Goal: Check status: Check status

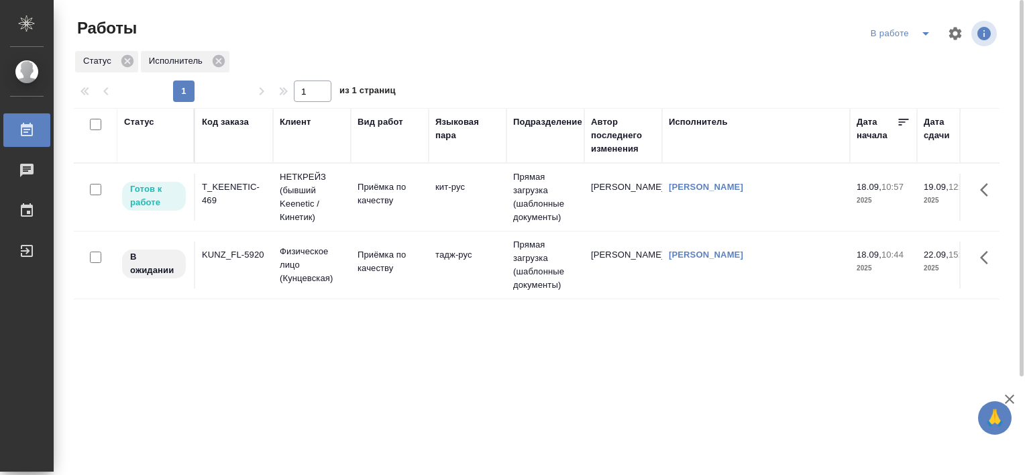
click at [228, 188] on div "T_KEENETIC-469" at bounding box center [234, 194] width 64 height 27
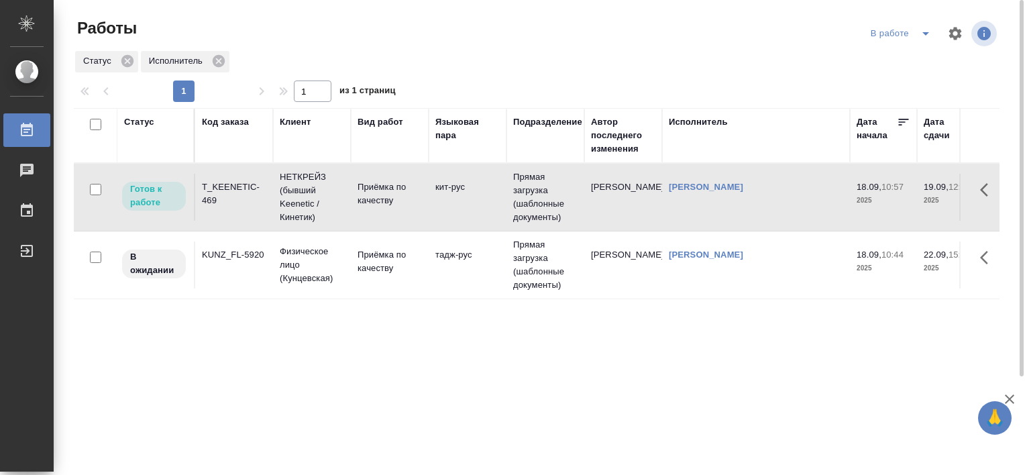
click at [228, 188] on div "T_KEENETIC-469" at bounding box center [234, 194] width 64 height 27
click at [234, 197] on div "T_KEENETIC-469" at bounding box center [234, 194] width 64 height 27
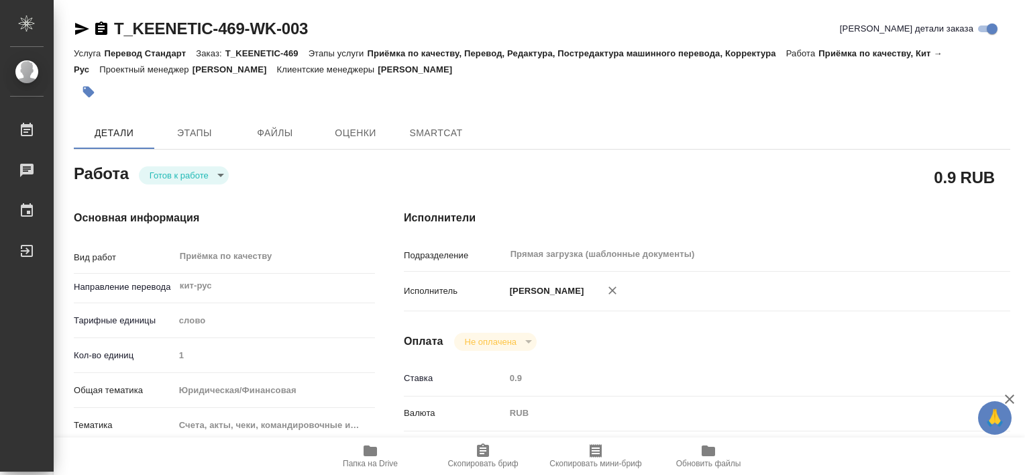
type textarea "x"
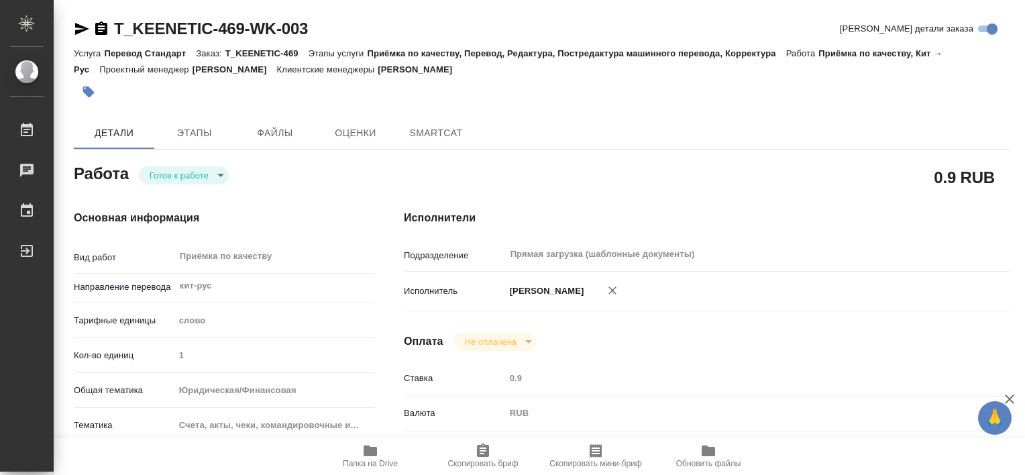
type textarea "x"
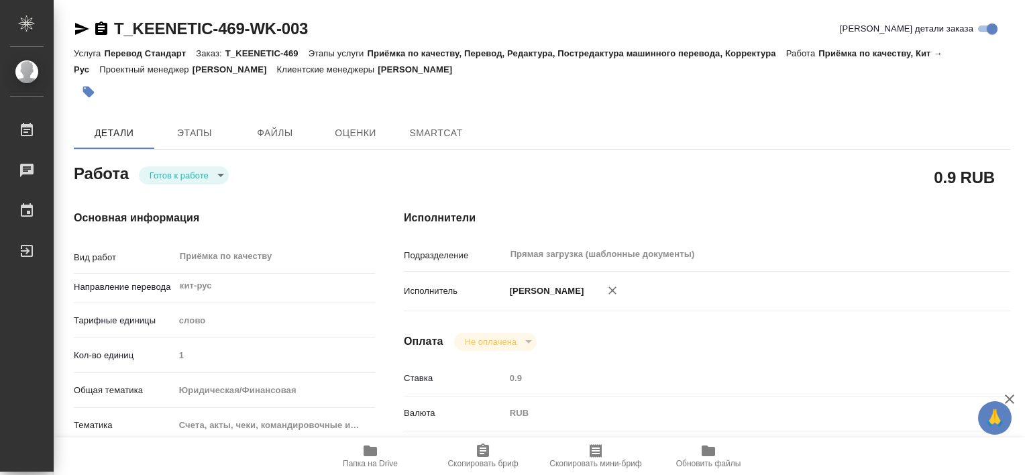
type textarea "x"
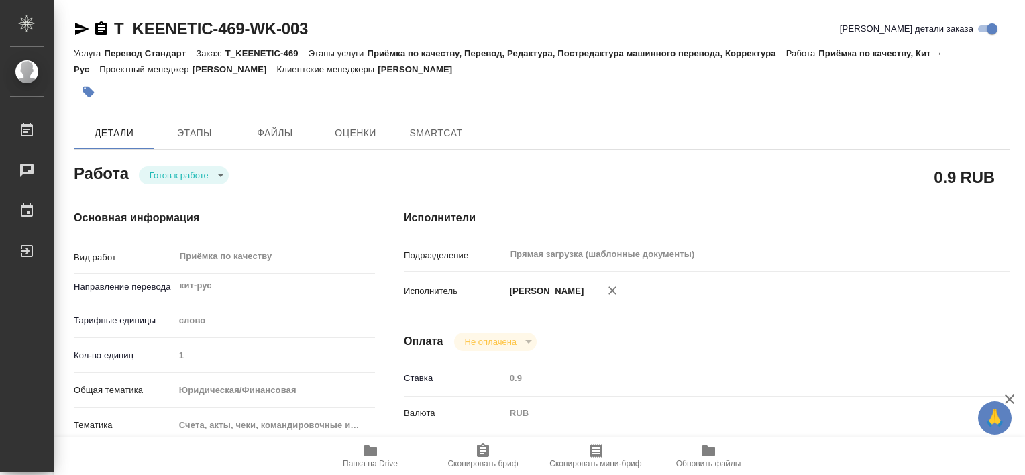
type textarea "x"
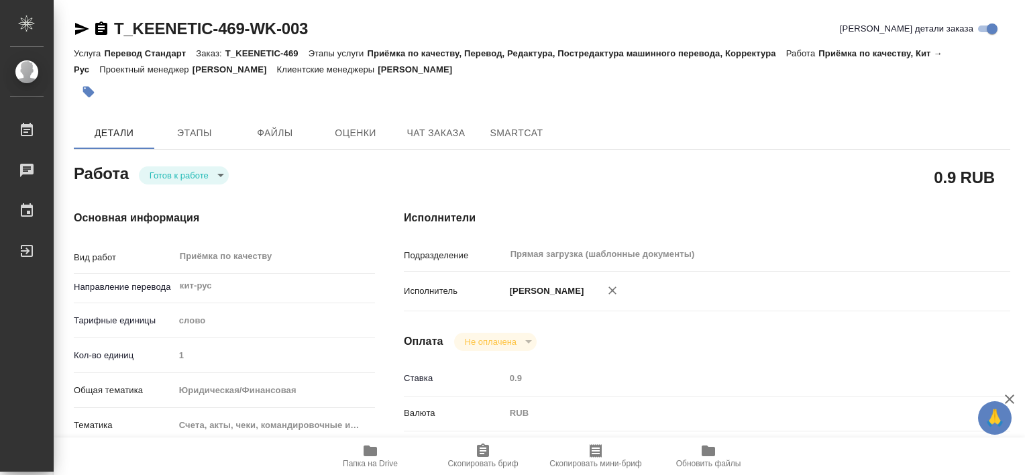
type textarea "x"
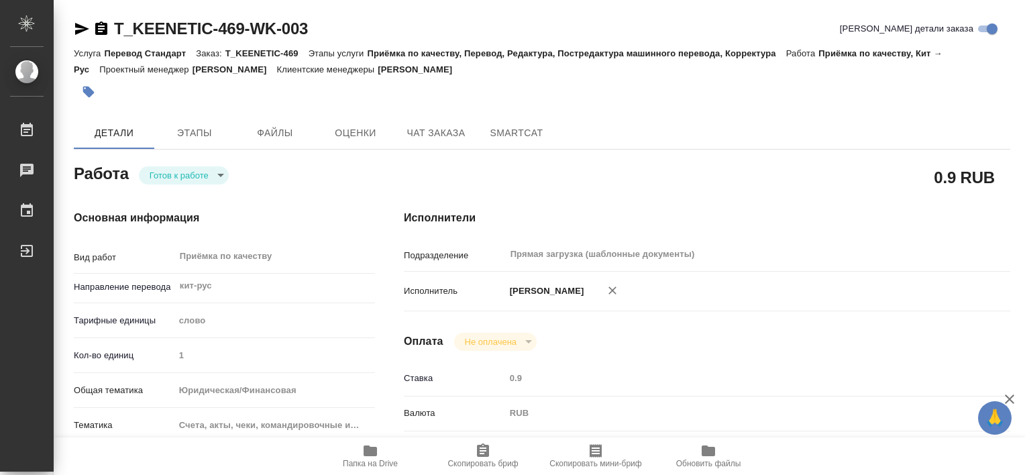
type textarea "x"
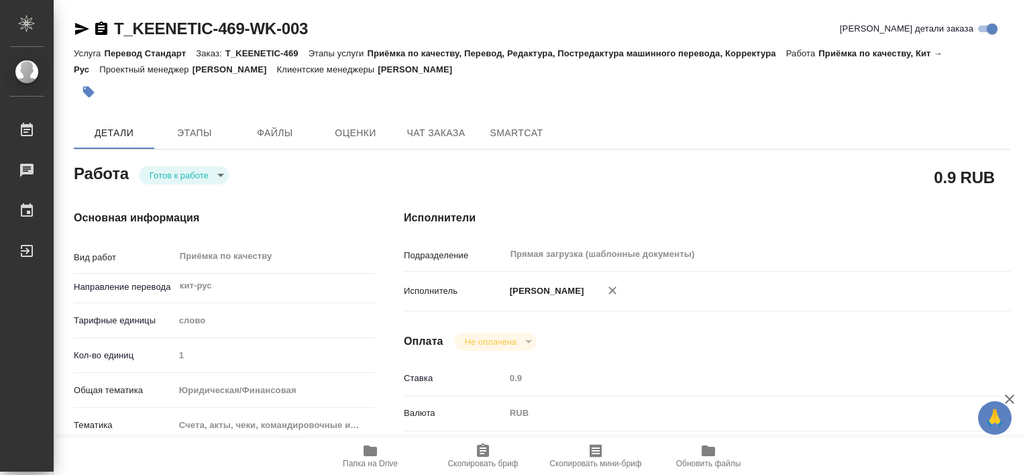
scroll to position [670, 0]
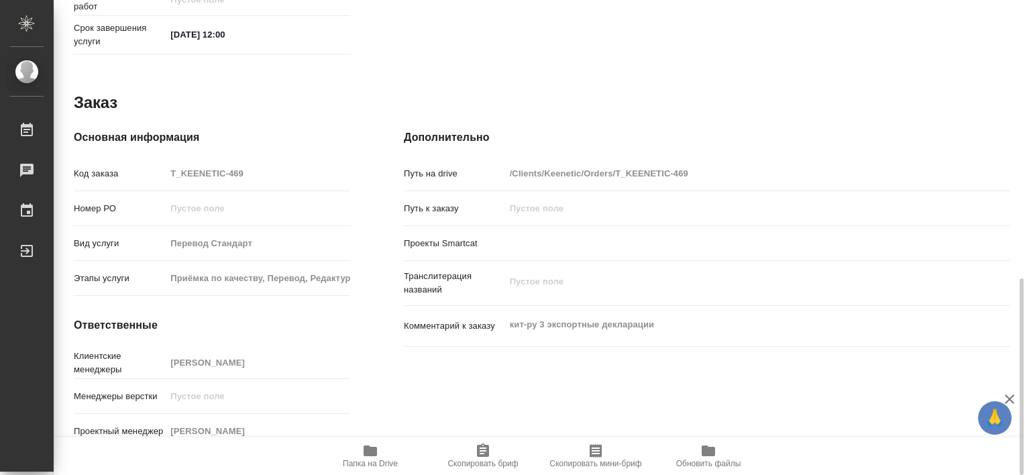
click at [238, 197] on div "Номер РО" at bounding box center [212, 208] width 277 height 23
click at [379, 451] on span "Папка на Drive" at bounding box center [370, 456] width 97 height 26
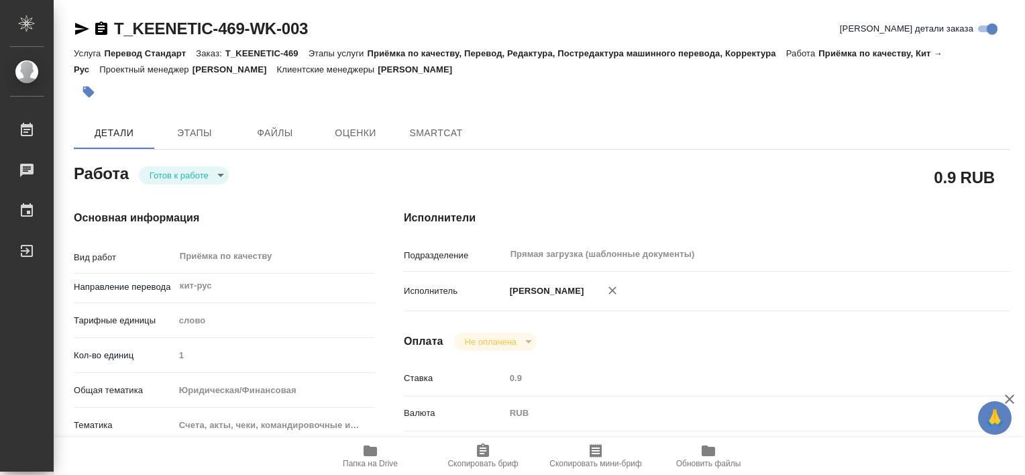
type textarea "x"
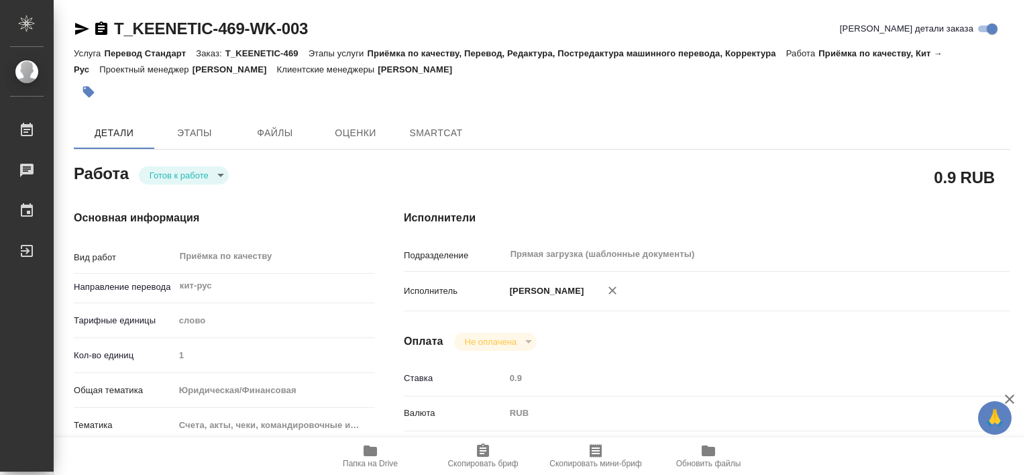
type textarea "x"
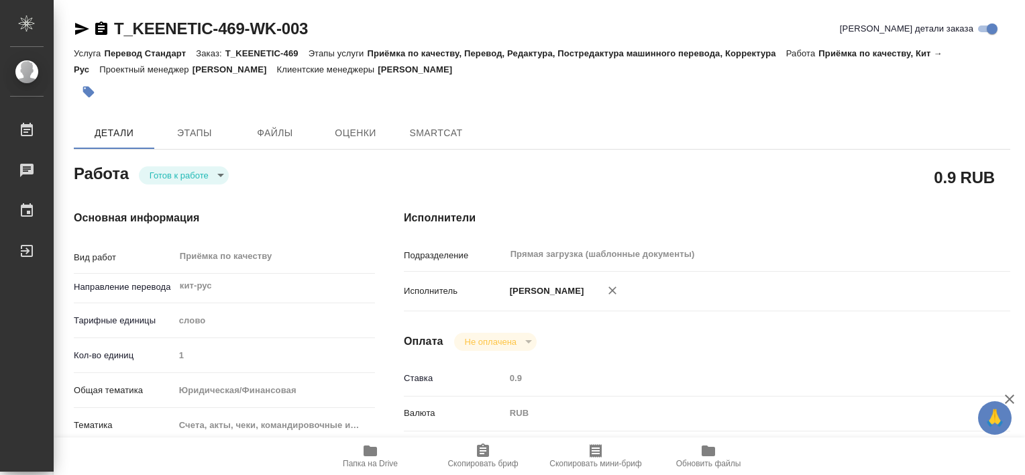
type textarea "x"
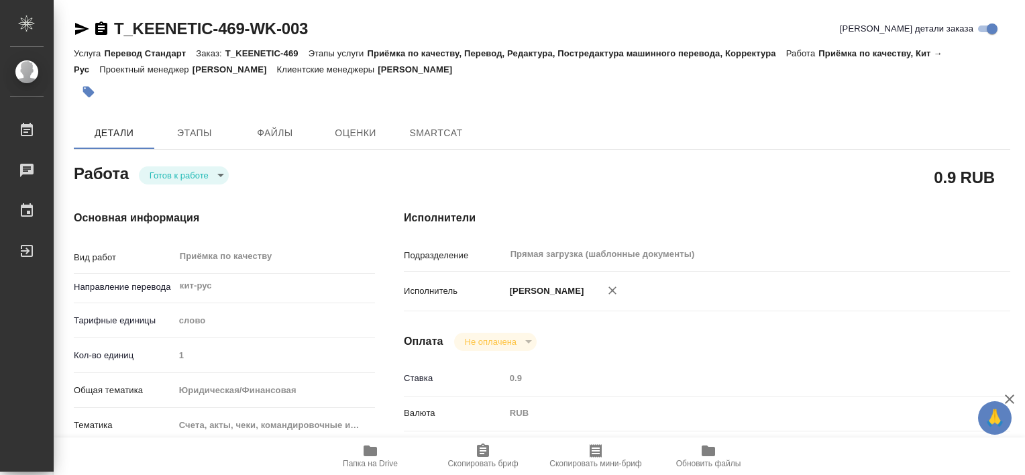
type textarea "x"
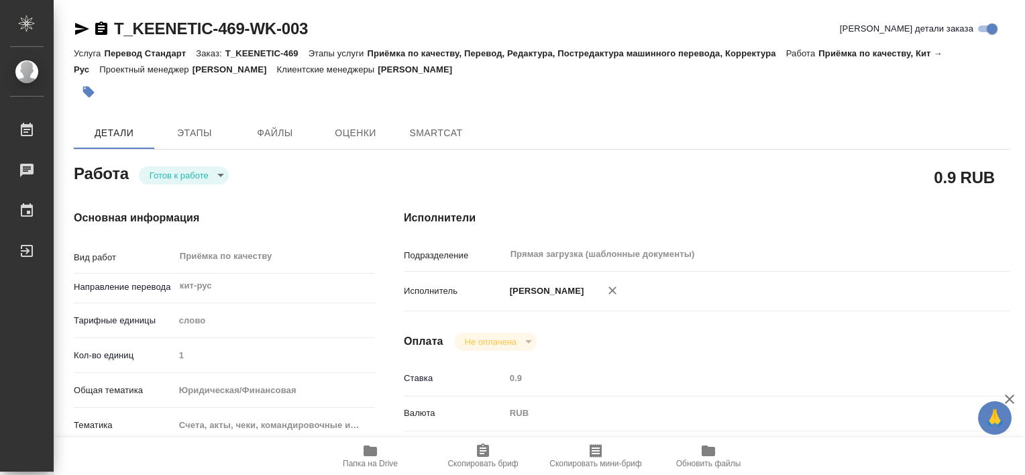
type textarea "x"
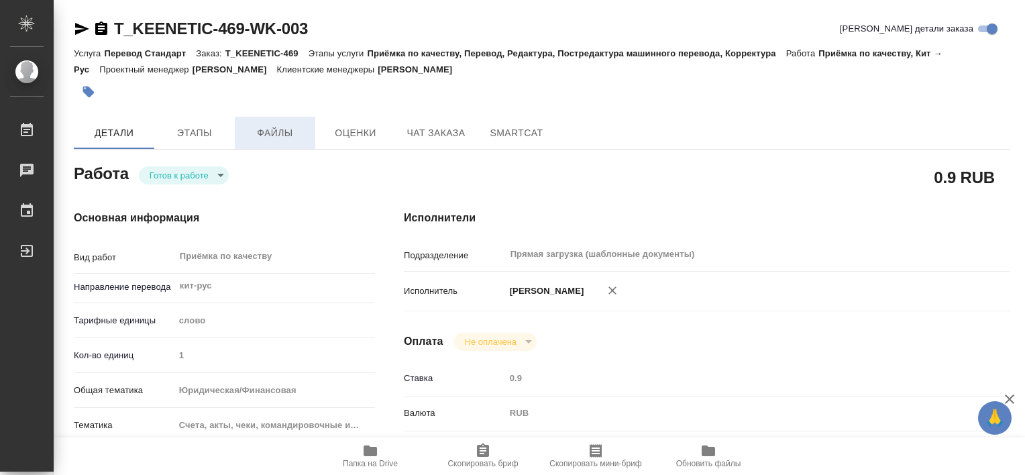
type textarea "x"
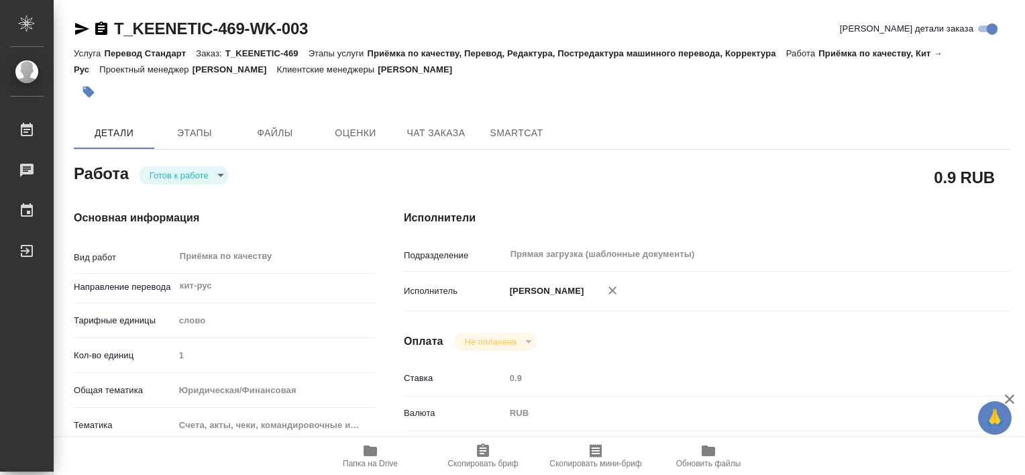
type textarea "x"
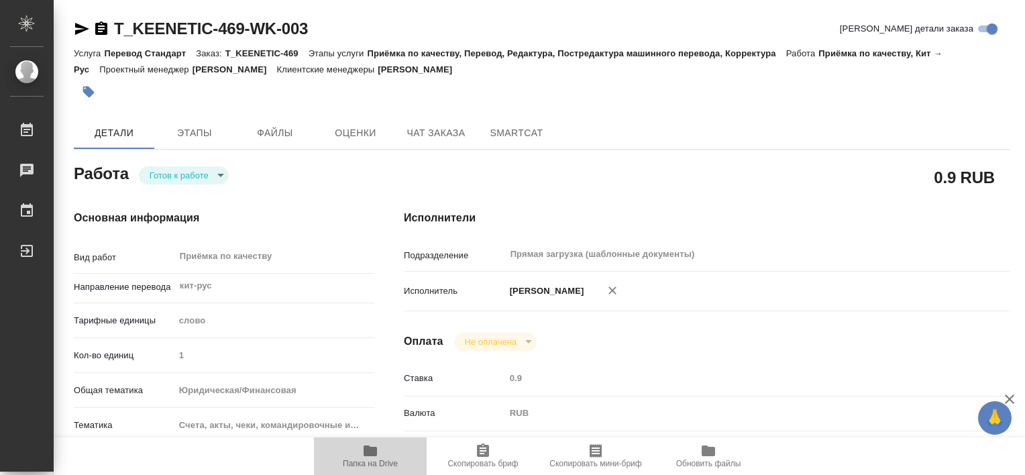
click at [382, 459] on span "Папка на Drive" at bounding box center [370, 463] width 55 height 9
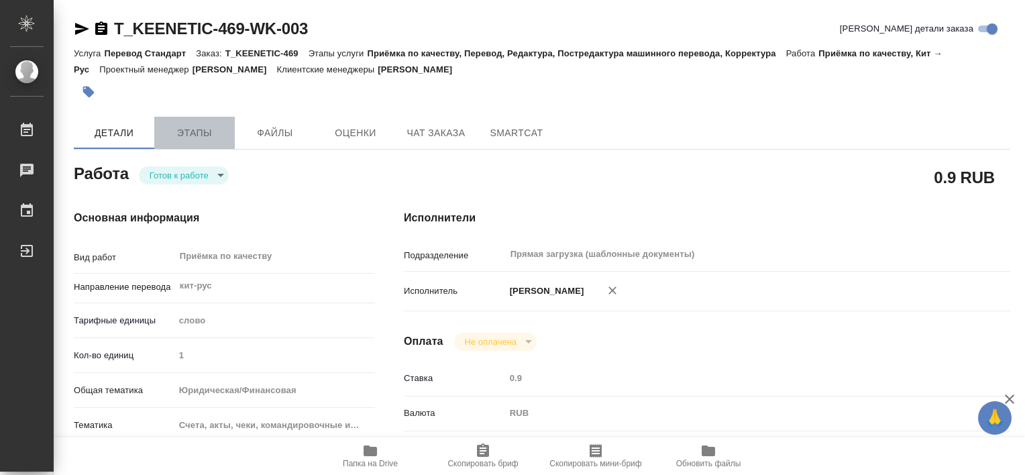
click at [205, 135] on span "Этапы" at bounding box center [194, 133] width 64 height 17
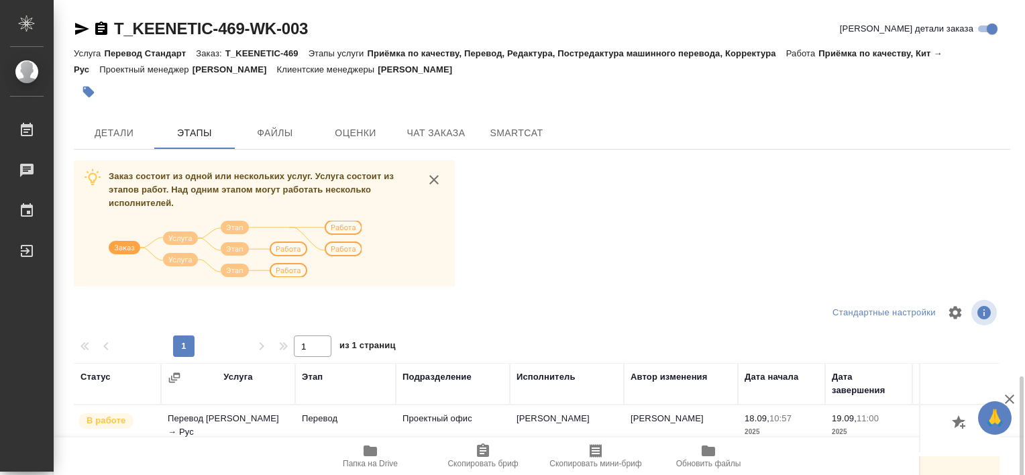
scroll to position [224, 0]
